Goal: Task Accomplishment & Management: Manage account settings

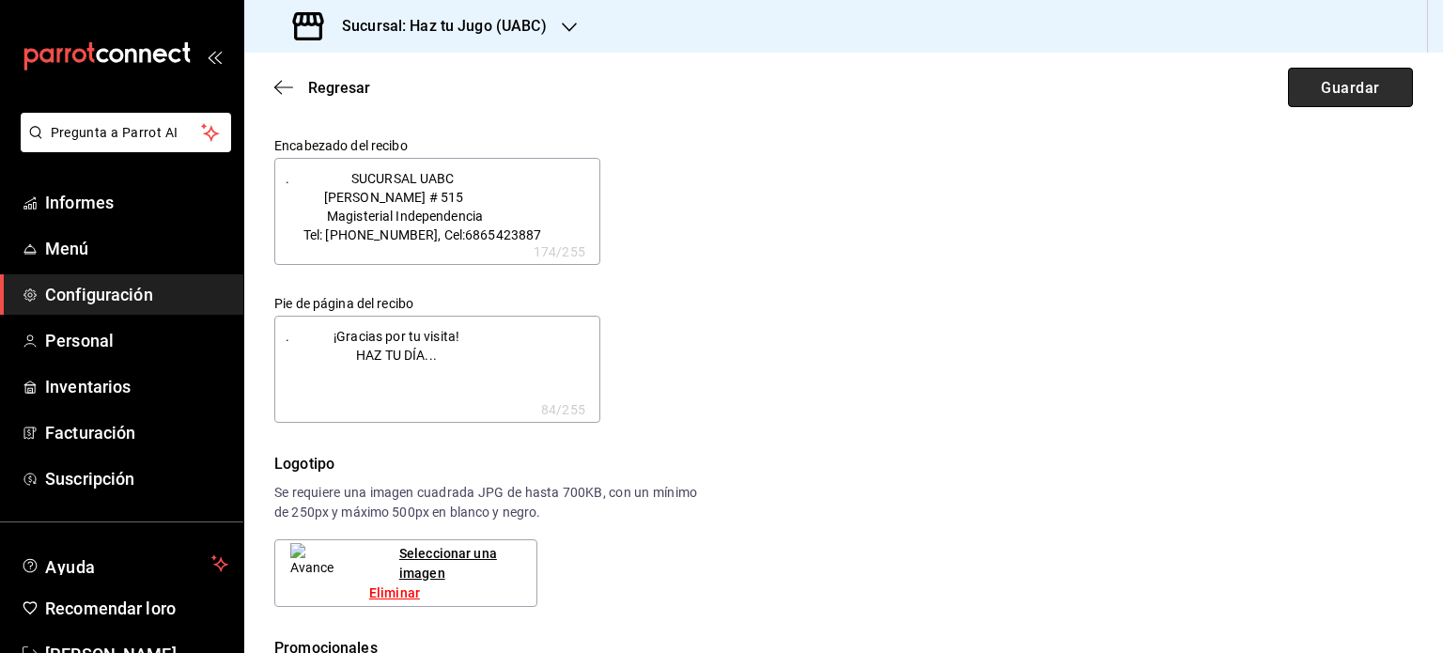
click at [1353, 93] on font "Guardar" at bounding box center [1350, 87] width 58 height 18
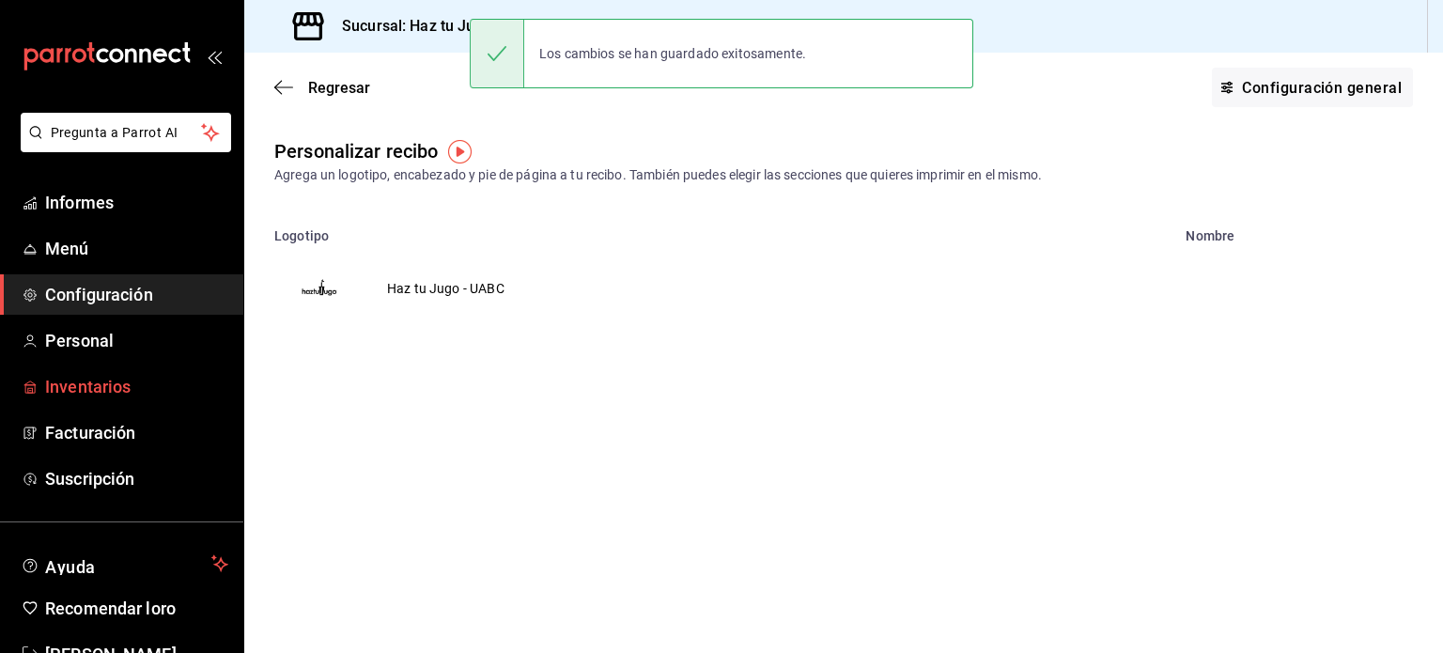
click at [123, 377] on font "Inventarios" at bounding box center [87, 387] width 85 height 20
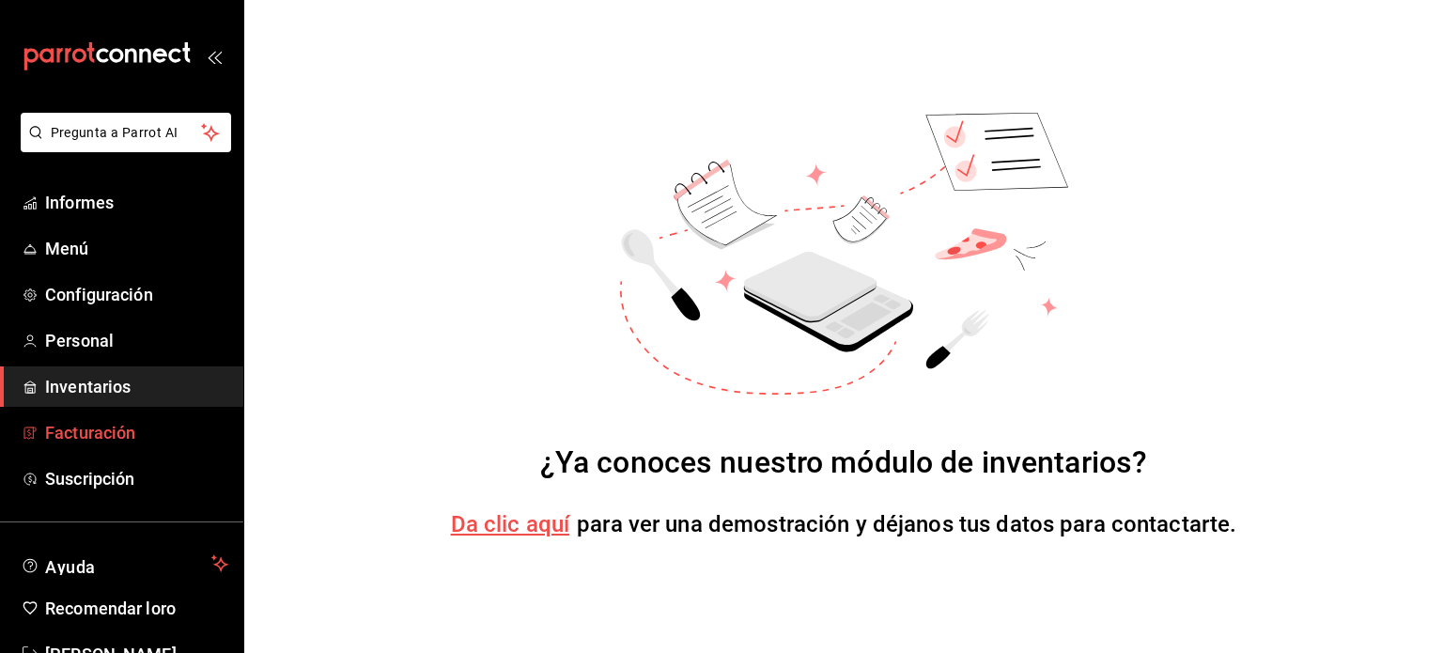
click at [106, 449] on link "Facturación" at bounding box center [121, 432] width 243 height 40
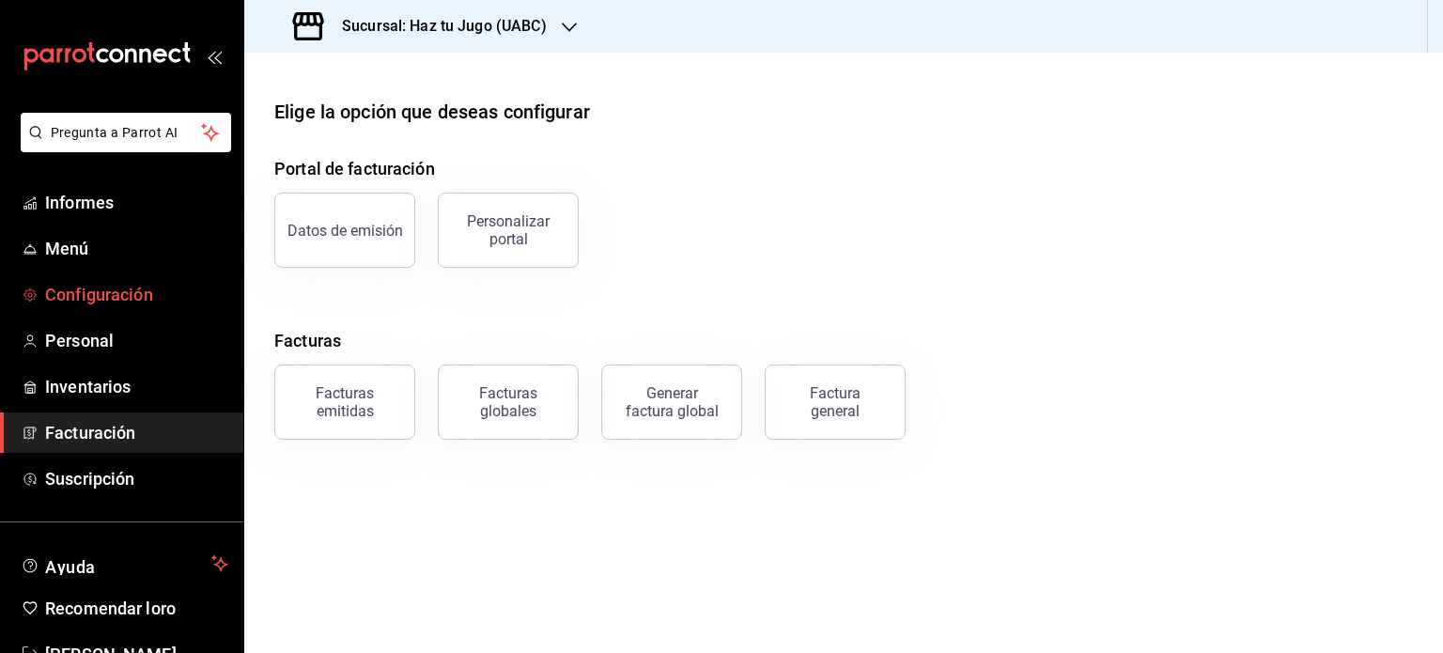
click at [131, 291] on font "Configuración" at bounding box center [99, 295] width 108 height 20
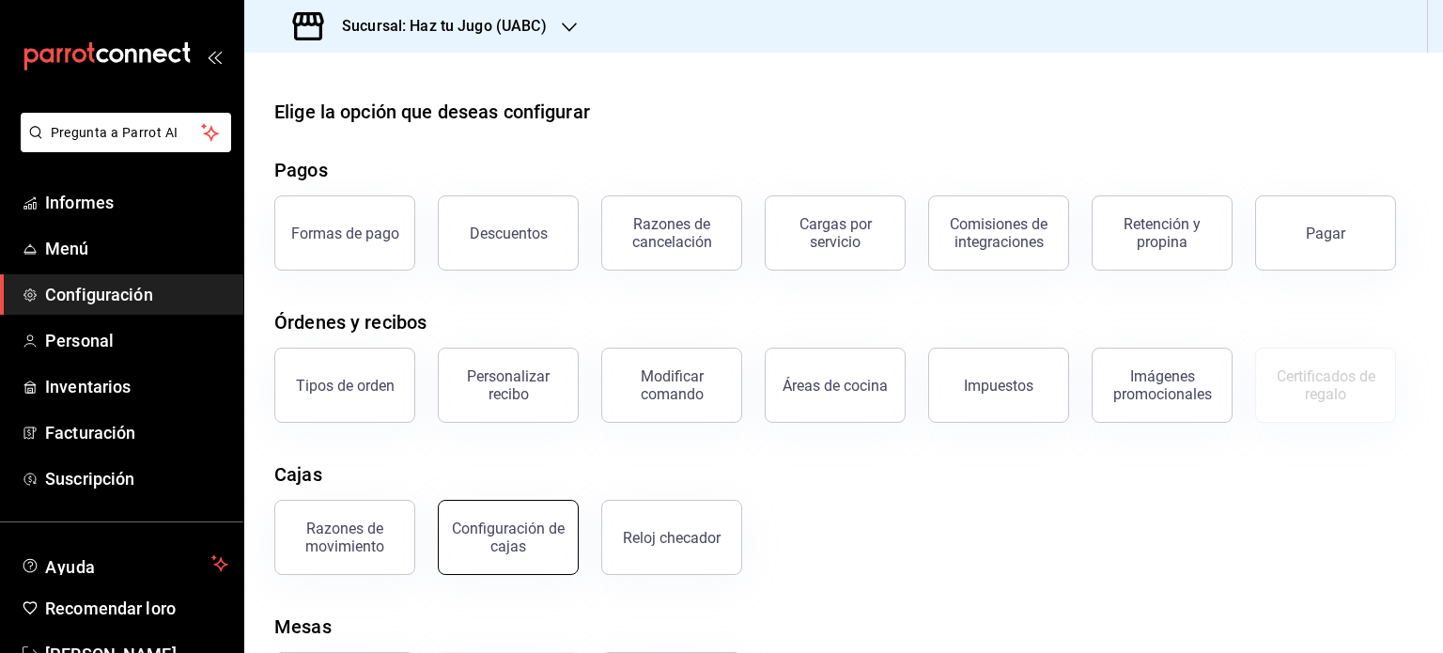
click at [542, 521] on font "Configuración de cajas" at bounding box center [508, 537] width 113 height 36
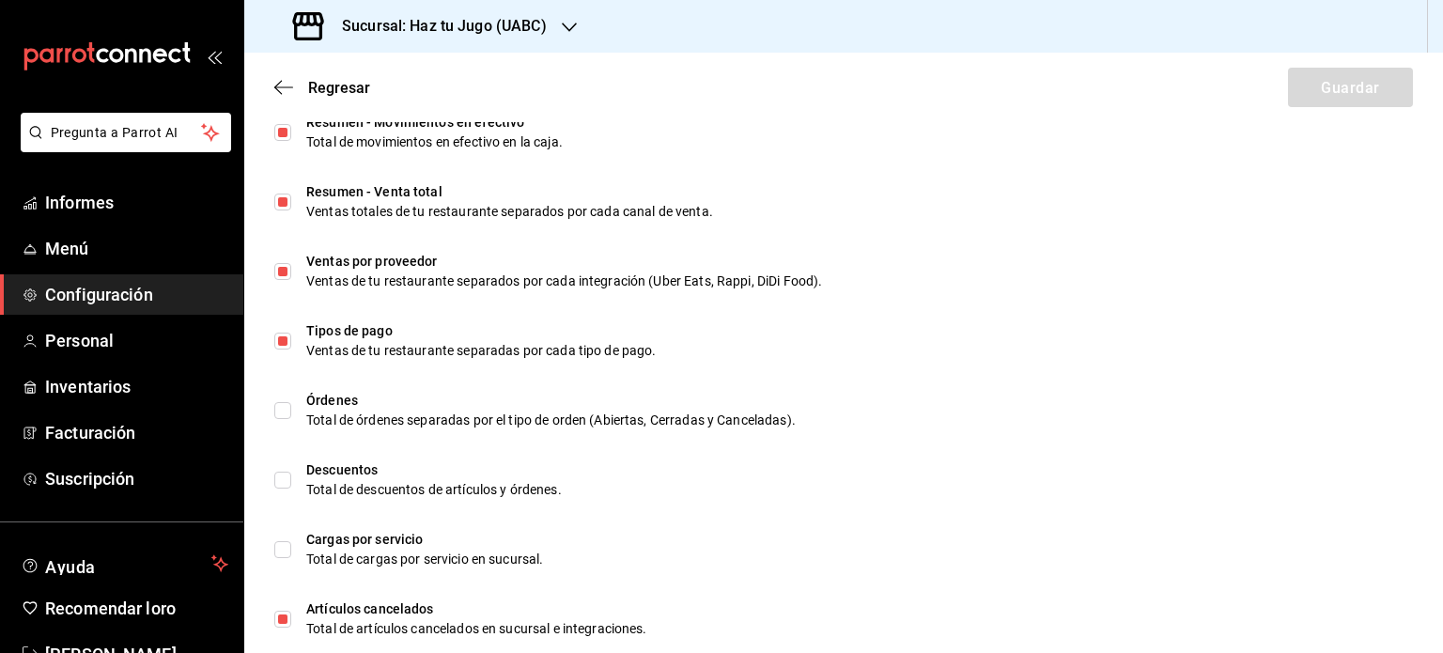
scroll to position [734, 0]
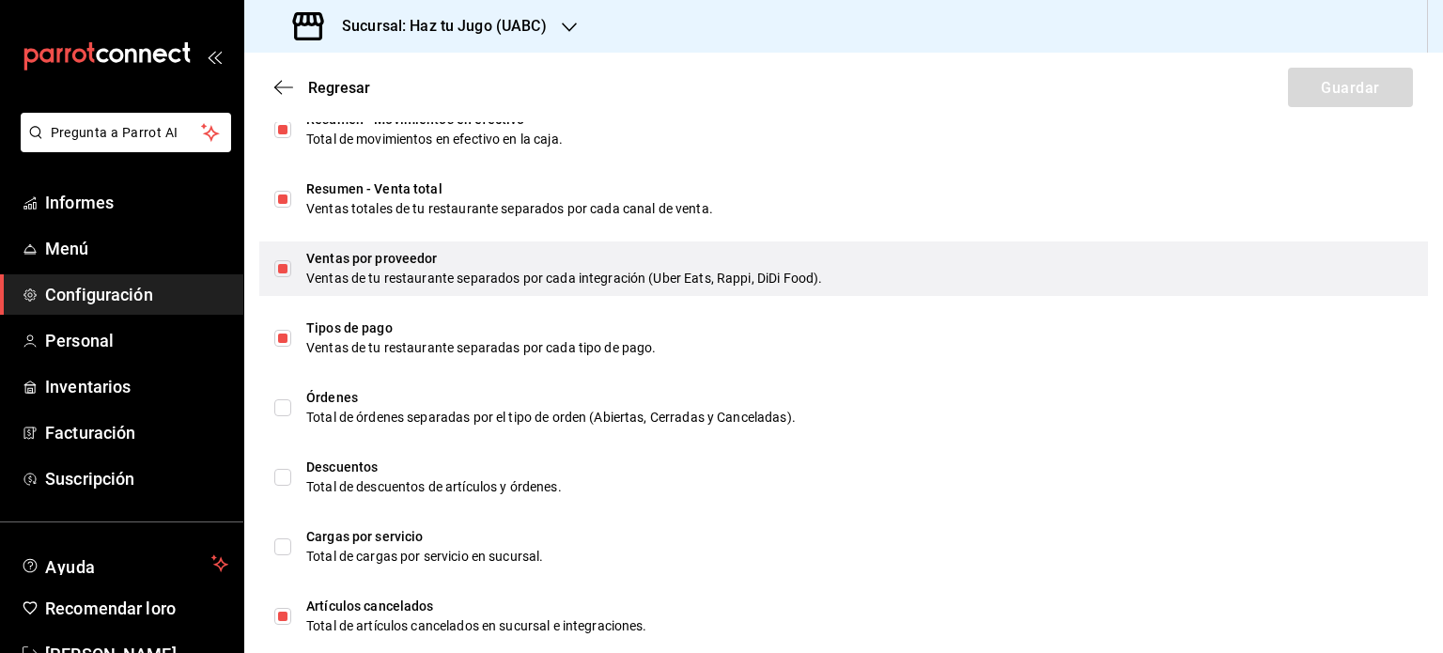
click at [283, 266] on input "checkbox" at bounding box center [282, 268] width 17 height 17
checkbox input "false"
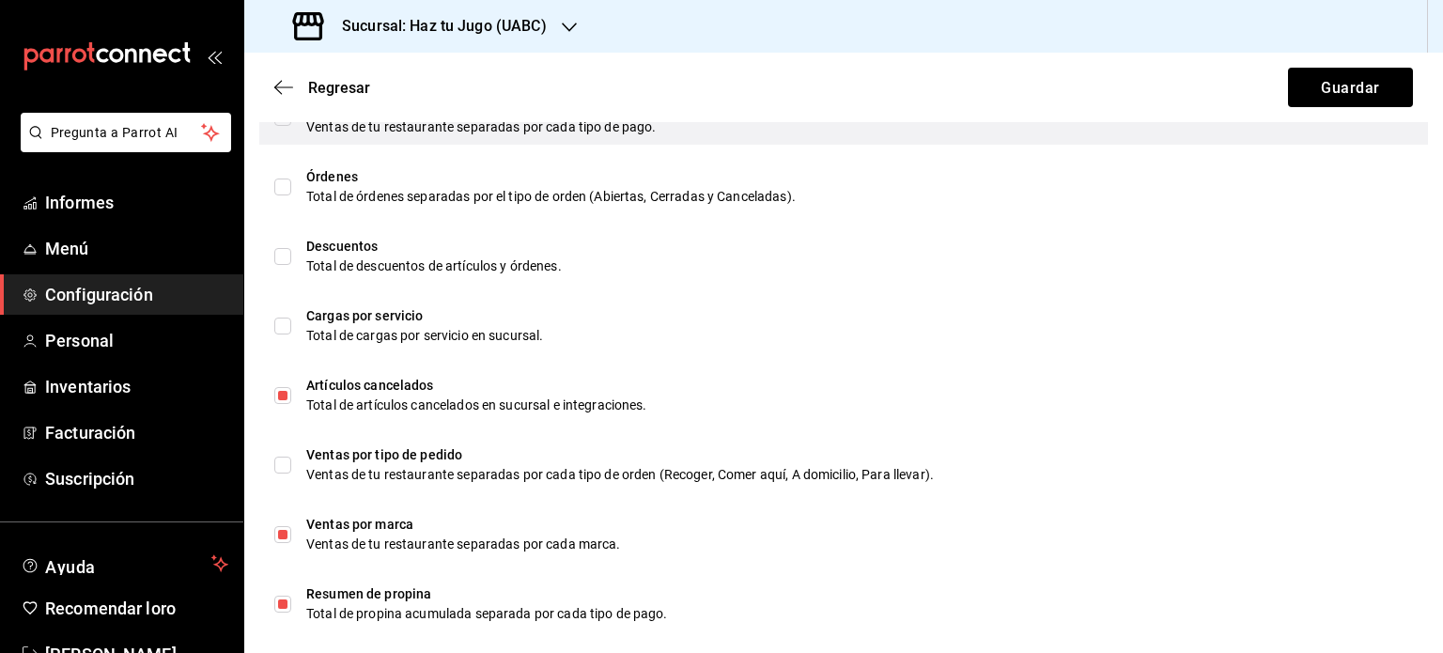
scroll to position [1072, 0]
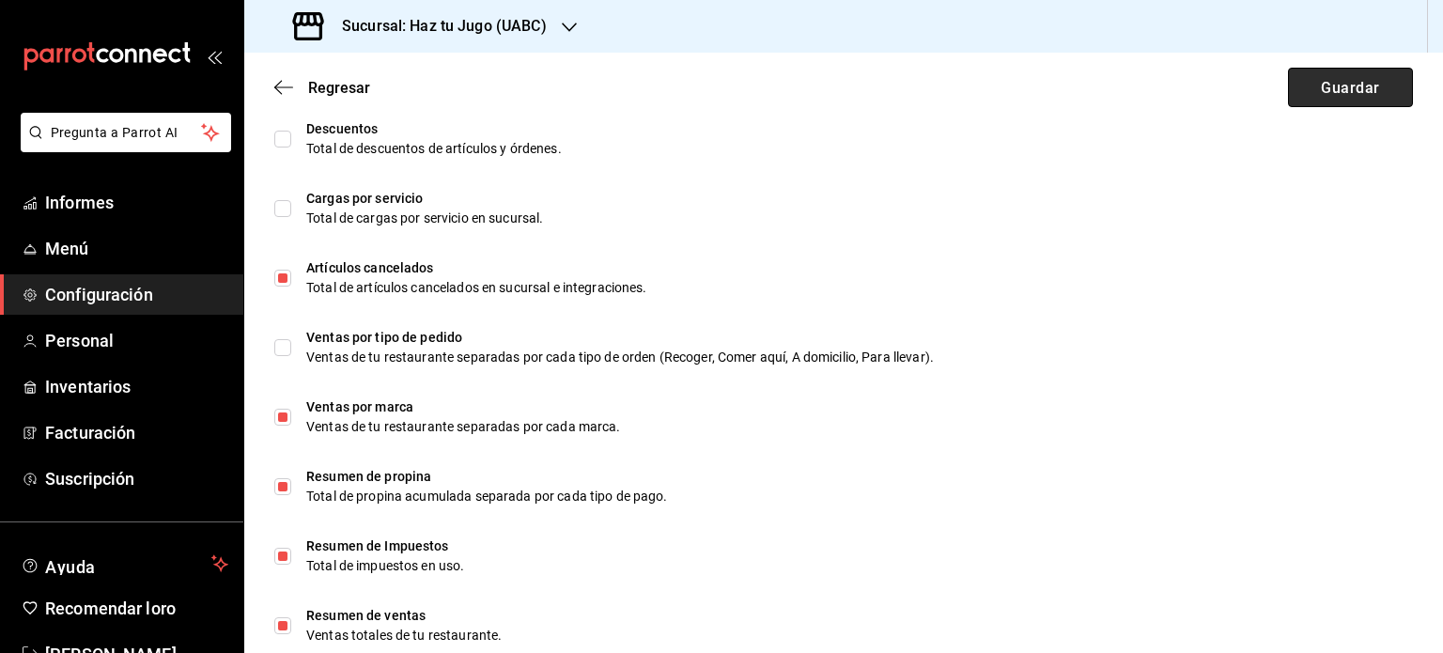
click at [1330, 75] on button "Guardar" at bounding box center [1350, 87] width 125 height 39
